Goal: Information Seeking & Learning: Find specific page/section

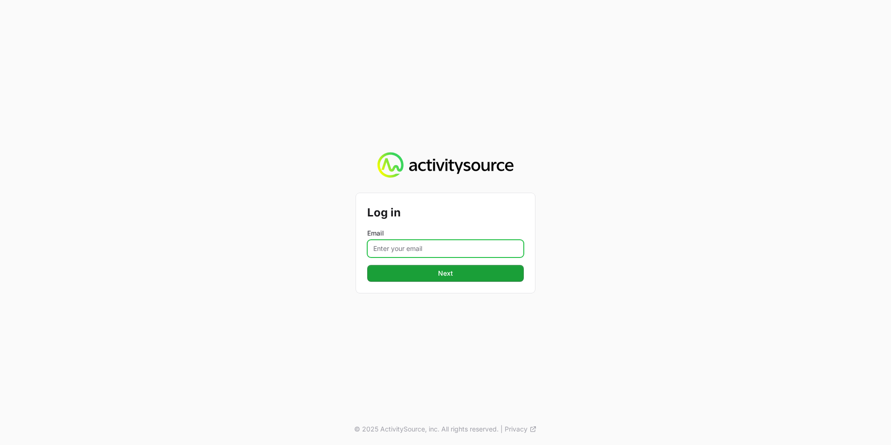
click at [434, 251] on input "Email" at bounding box center [445, 249] width 157 height 18
type input "[EMAIL_ADDRESS][PERSON_NAME][DOMAIN_NAME]"
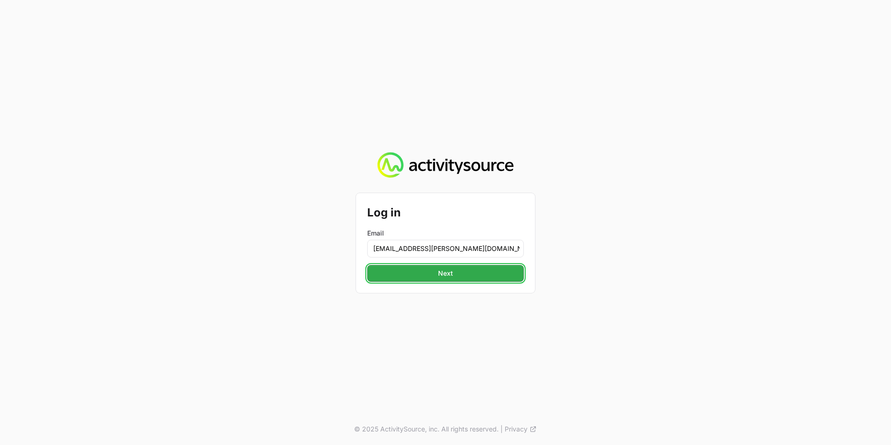
click at [435, 277] on button "Next" at bounding box center [445, 273] width 157 height 17
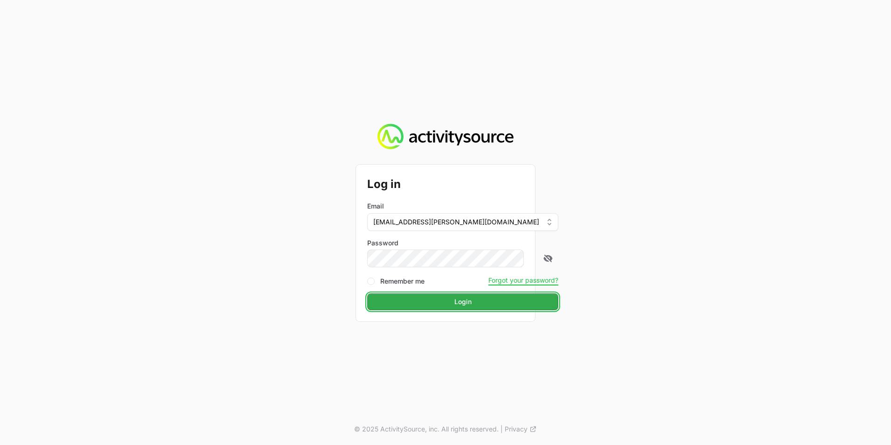
click at [426, 299] on button "Login" at bounding box center [462, 301] width 191 height 17
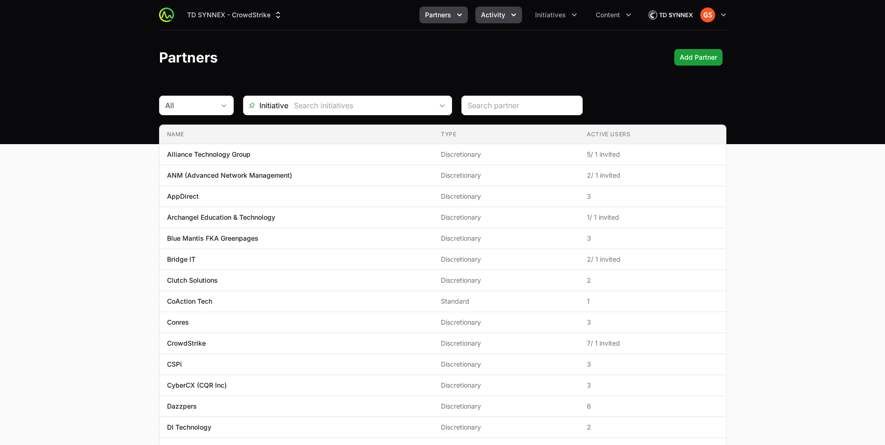
click at [511, 14] on icon "Activity menu" at bounding box center [513, 14] width 9 height 9
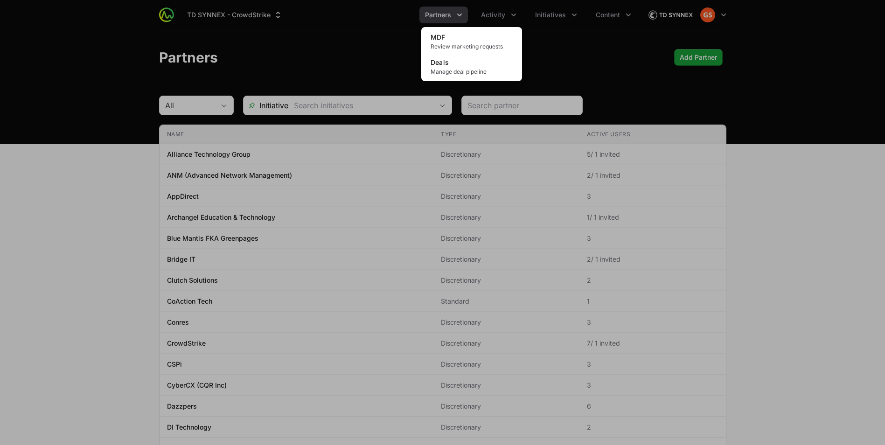
drag, startPoint x: 580, startPoint y: 39, endPoint x: 571, endPoint y: 29, distance: 13.8
click at [580, 39] on div "Activity menu" at bounding box center [442, 222] width 885 height 445
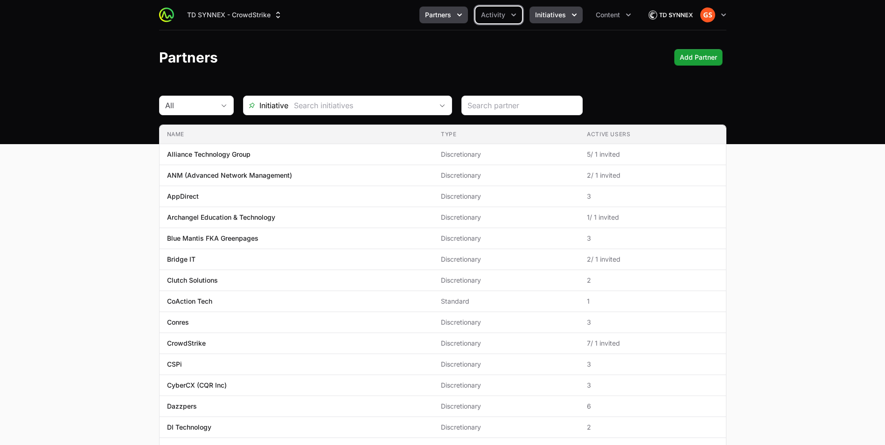
click at [569, 18] on icon "Initiatives menu" at bounding box center [573, 14] width 9 height 9
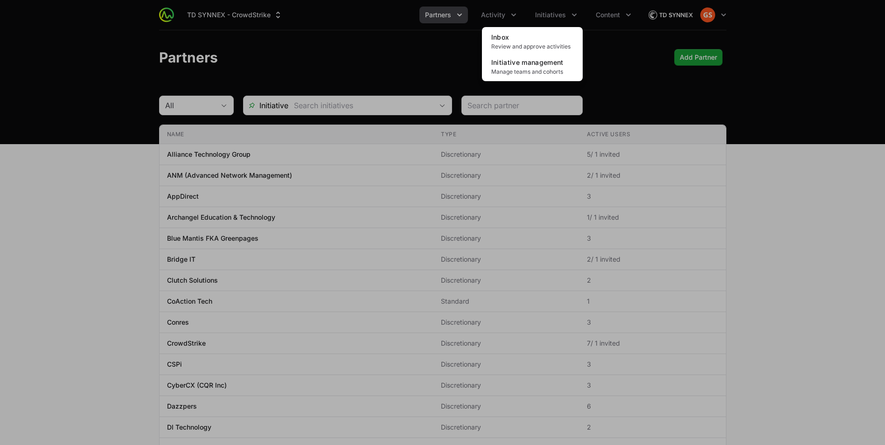
click at [609, 61] on div "Initiatives menu" at bounding box center [442, 222] width 885 height 445
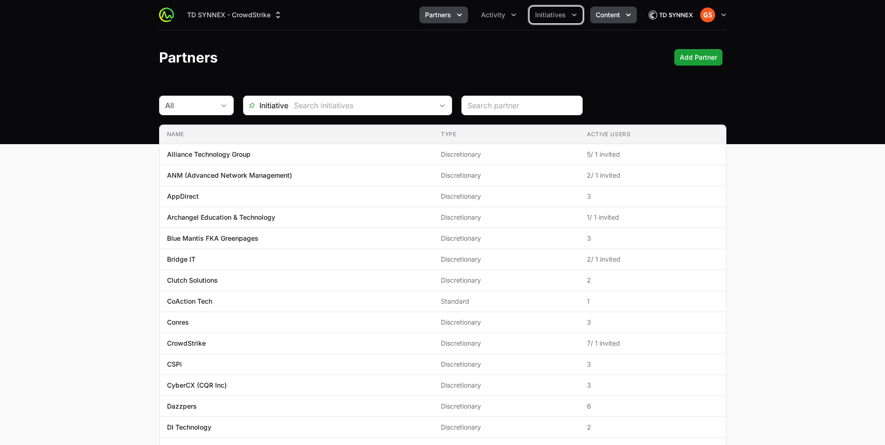
click at [623, 14] on icon "Content menu" at bounding box center [627, 14] width 9 height 9
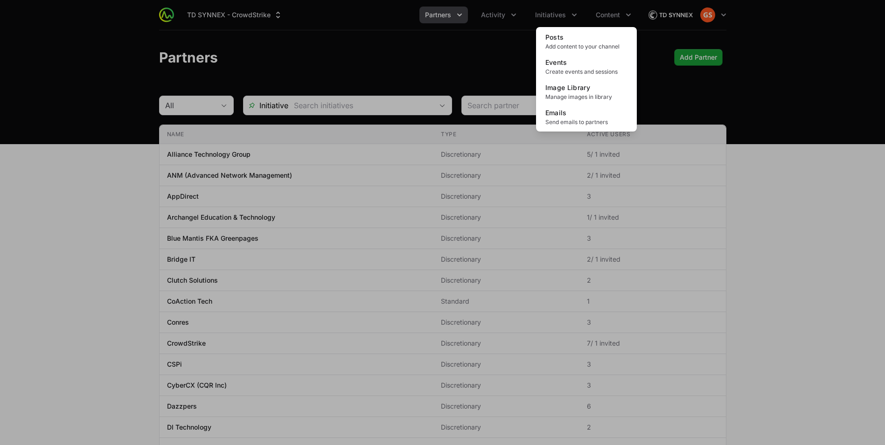
click at [652, 36] on div "Content menu" at bounding box center [442, 222] width 885 height 445
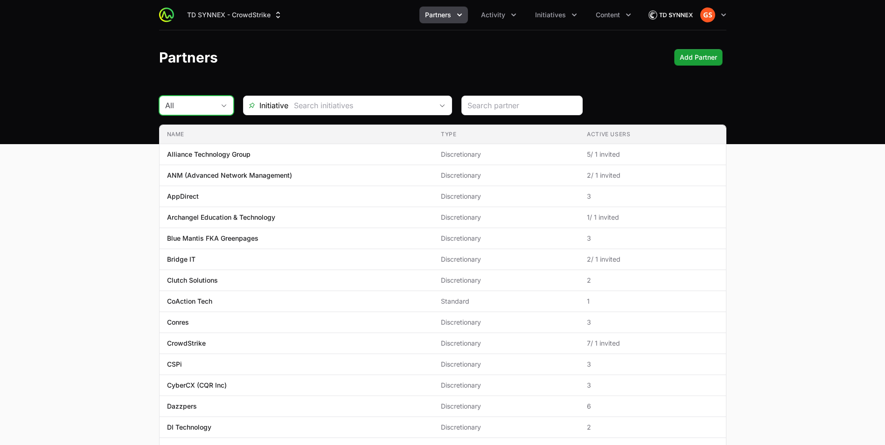
click at [228, 100] on button "All" at bounding box center [196, 105] width 74 height 19
click at [269, 66] on header "Partners Add Partner" at bounding box center [442, 57] width 885 height 54
click at [447, 106] on span "Open" at bounding box center [442, 105] width 19 height 3
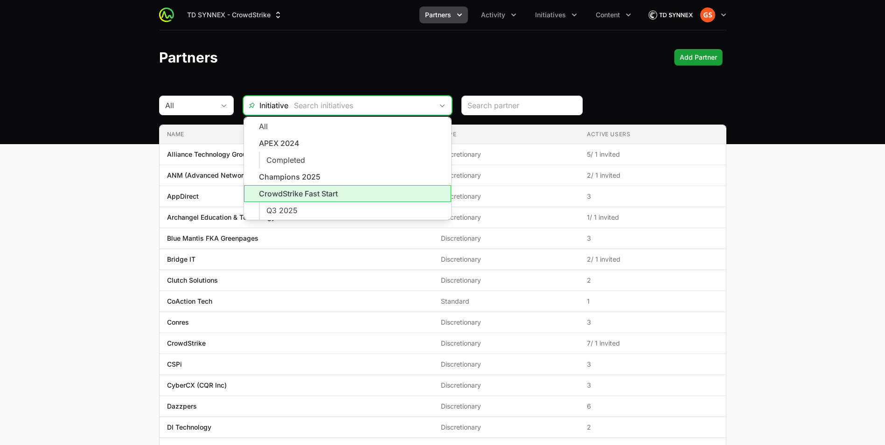
click at [334, 194] on li "CrowdStrike Fast Start" at bounding box center [347, 193] width 207 height 17
type input "CrowdStrike Fast Start"
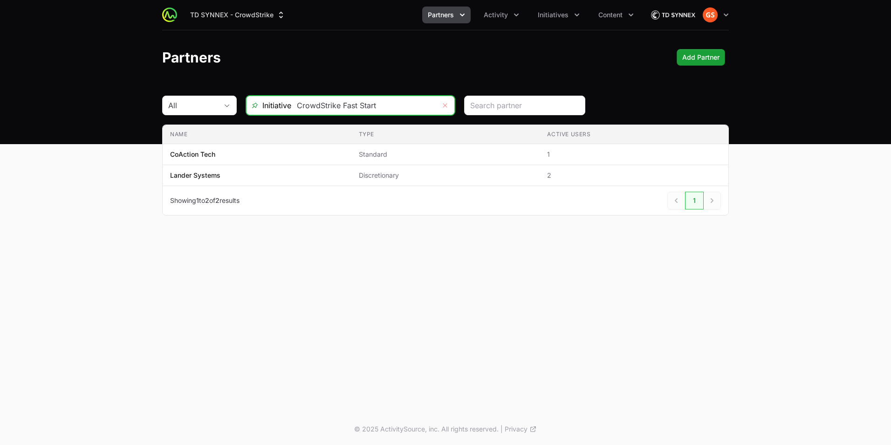
click at [444, 104] on icon "Remove" at bounding box center [445, 105] width 6 height 7
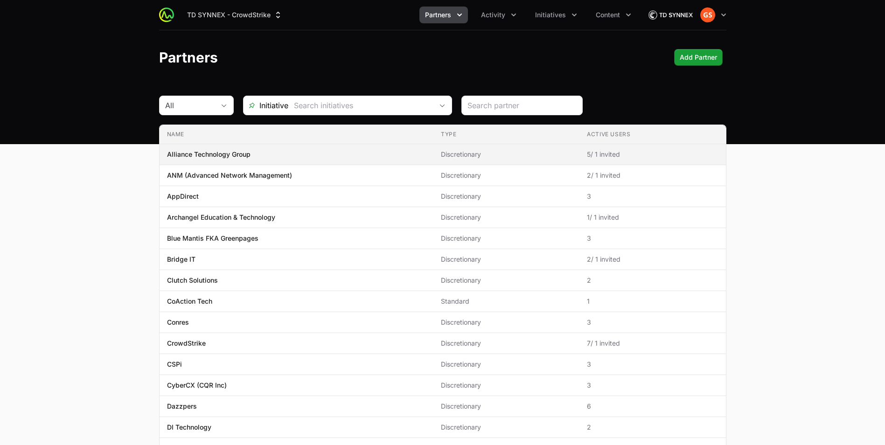
click at [219, 160] on td "Name Alliance Technology Group" at bounding box center [296, 154] width 274 height 21
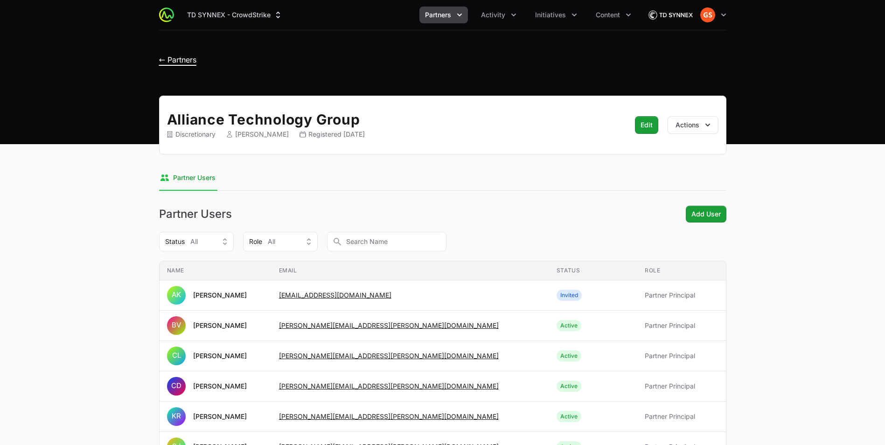
click at [187, 60] on span "← Partners" at bounding box center [177, 59] width 37 height 9
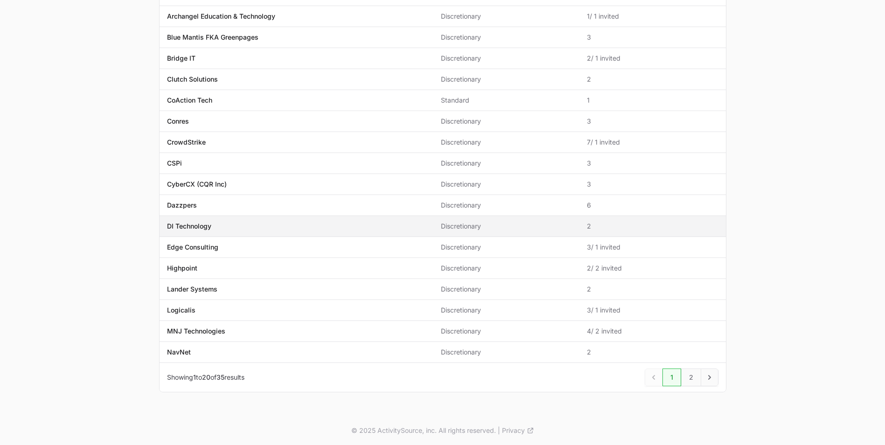
scroll to position [202, 0]
click at [710, 378] on icon "Next" at bounding box center [709, 375] width 9 height 9
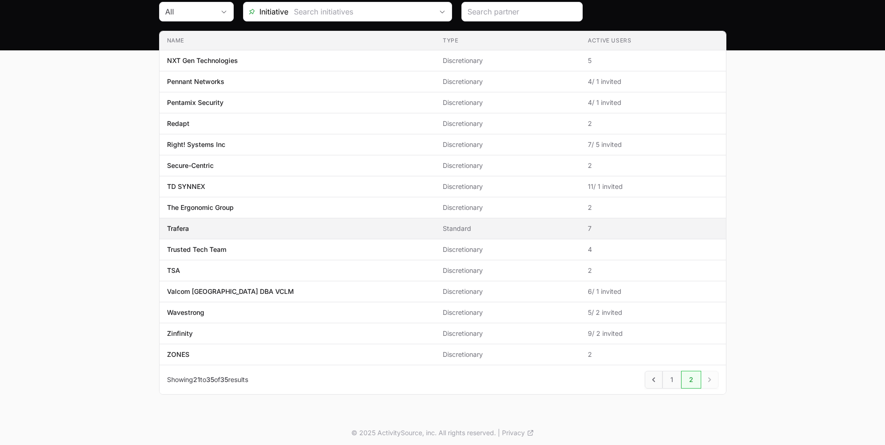
scroll to position [97, 0]
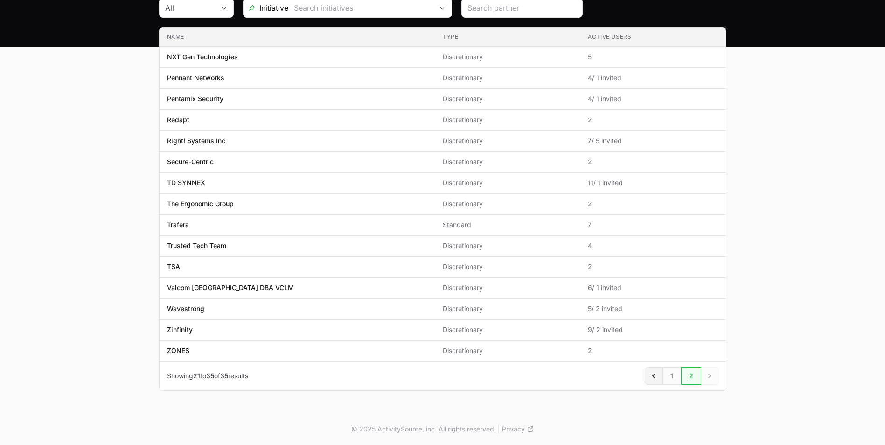
click at [647, 376] on link "Previous" at bounding box center [653, 376] width 18 height 18
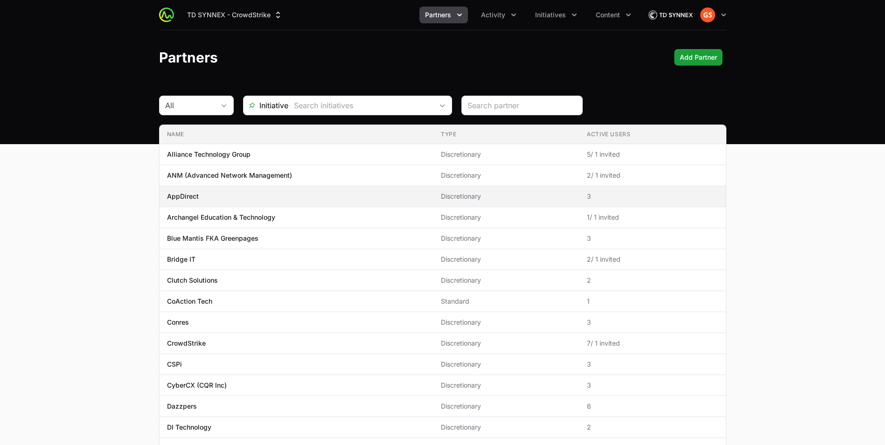
click at [341, 198] on span "AppDirect" at bounding box center [296, 196] width 259 height 9
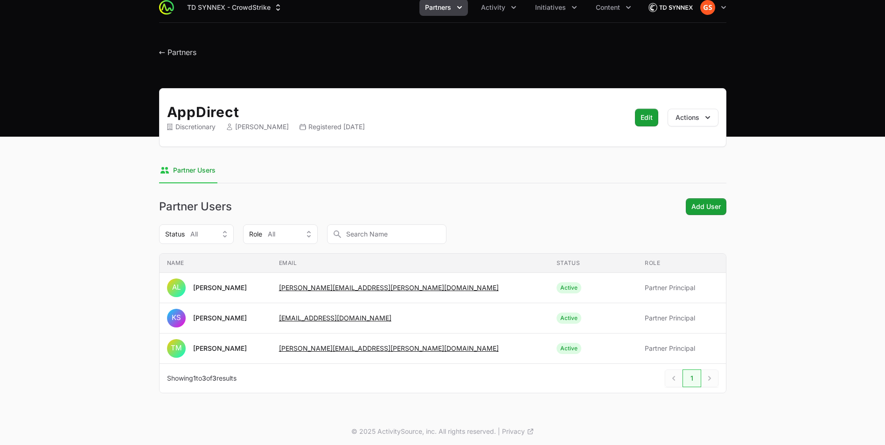
scroll to position [10, 0]
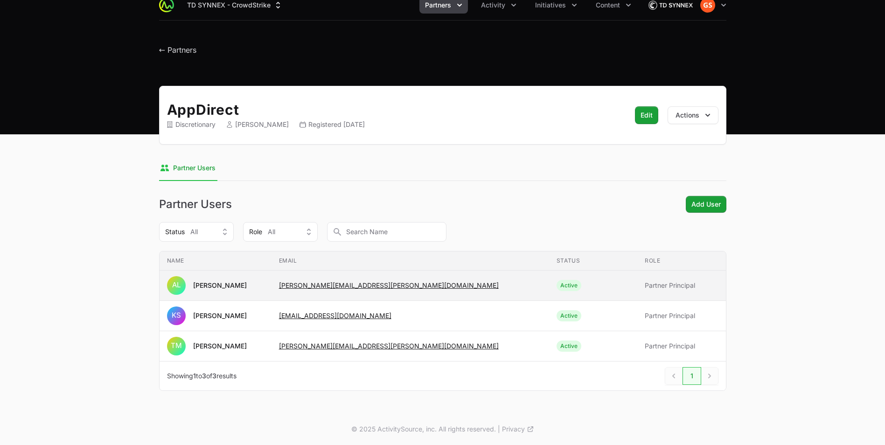
click at [439, 287] on span "[PERSON_NAME][EMAIL_ADDRESS][PERSON_NAME][DOMAIN_NAME]" at bounding box center [410, 285] width 263 height 9
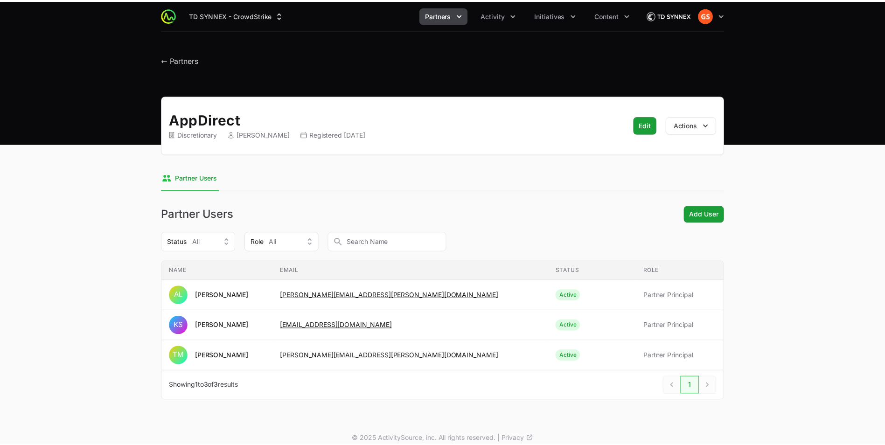
scroll to position [10, 0]
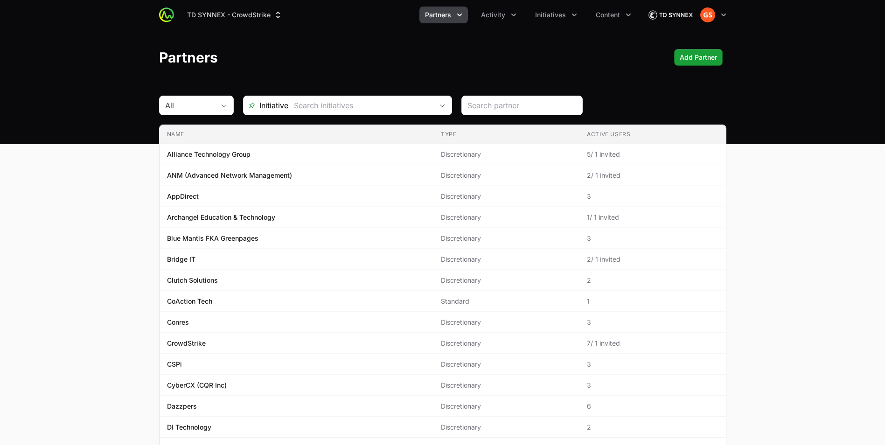
scroll to position [97, 0]
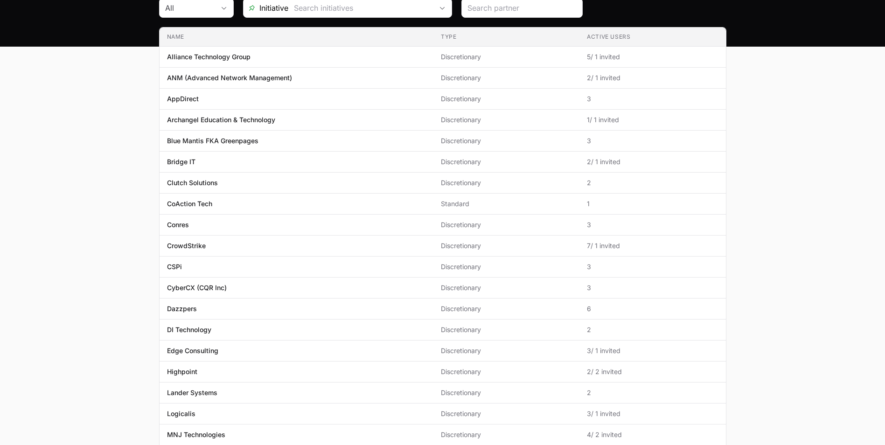
scroll to position [202, 0]
